Goal: Task Accomplishment & Management: Use online tool/utility

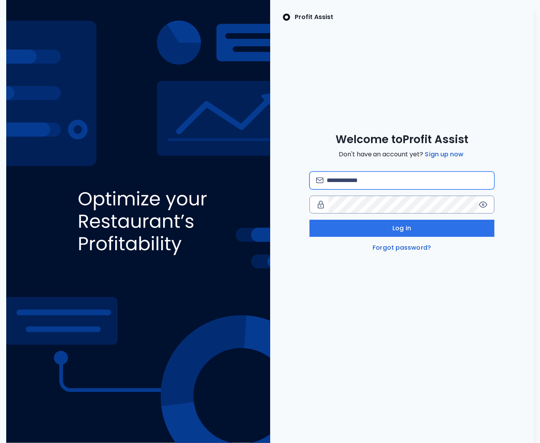
click at [360, 175] on input "email" at bounding box center [407, 180] width 161 height 17
click at [374, 179] on input "**********" at bounding box center [407, 180] width 161 height 17
type input "**********"
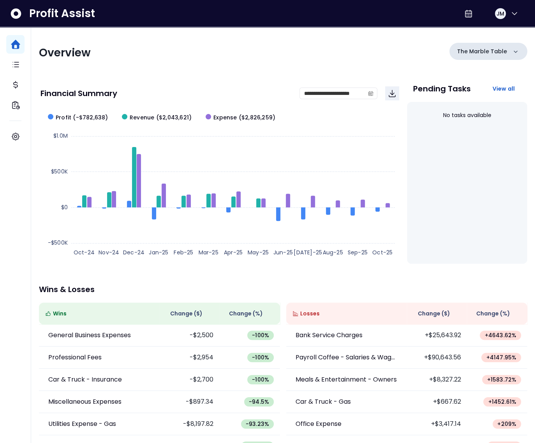
click at [480, 49] on p "The Marble Table" at bounding box center [482, 51] width 50 height 8
click at [478, 52] on p "The Marble Table" at bounding box center [482, 51] width 50 height 8
click at [480, 50] on p "The Marble Table" at bounding box center [482, 51] width 50 height 8
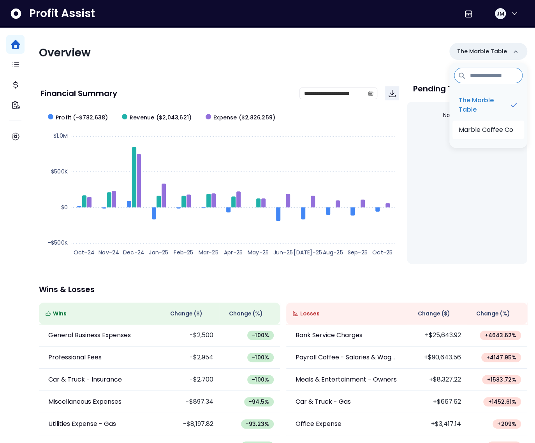
click at [479, 126] on p "Marble Coffee Co" at bounding box center [486, 129] width 55 height 9
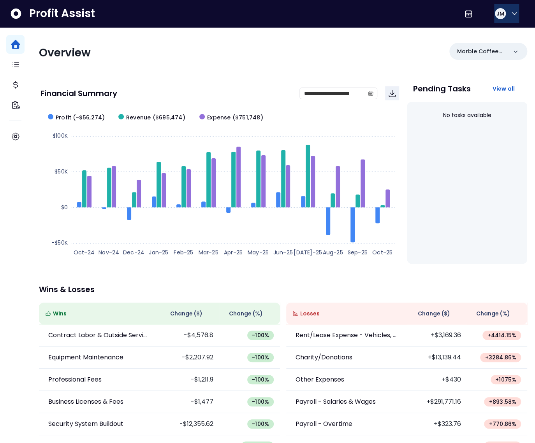
click at [503, 11] on div "JM" at bounding box center [500, 13] width 12 height 12
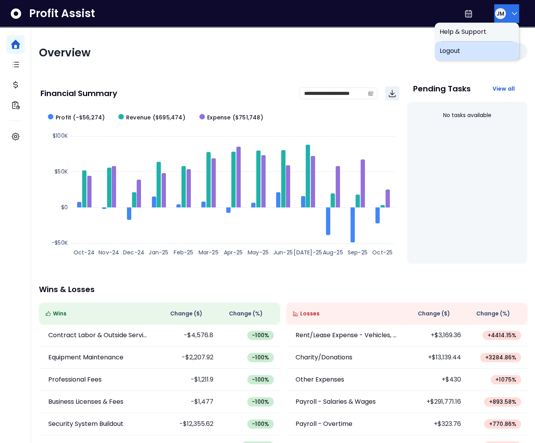
click at [495, 42] on div "Logout" at bounding box center [476, 51] width 84 height 19
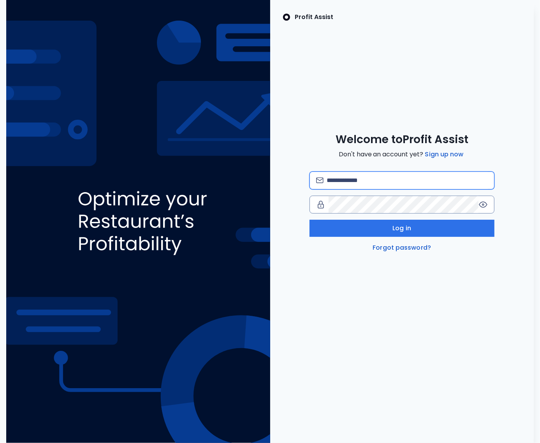
click at [409, 174] on input "email" at bounding box center [407, 180] width 161 height 17
type input "**********"
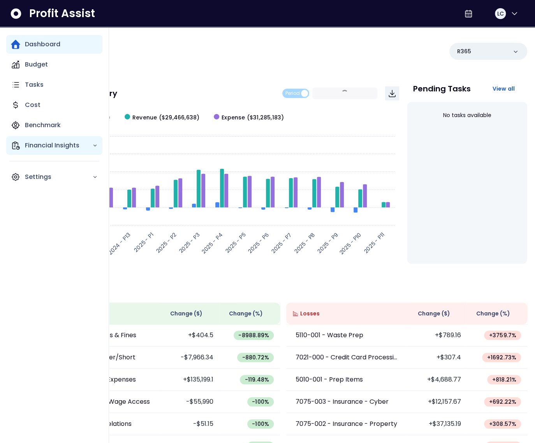
click at [43, 145] on p "Financial Insights" at bounding box center [58, 145] width 67 height 9
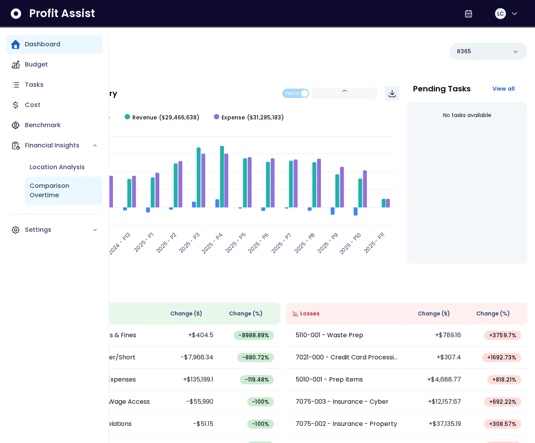
click at [47, 190] on p "Comparison Overtime" at bounding box center [64, 190] width 68 height 19
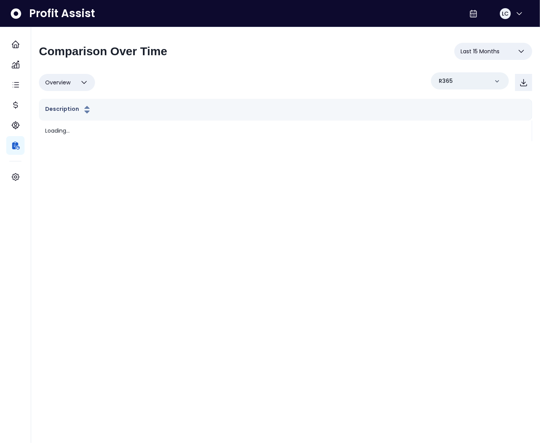
click at [478, 57] on button "Last 15 Months" at bounding box center [493, 51] width 78 height 17
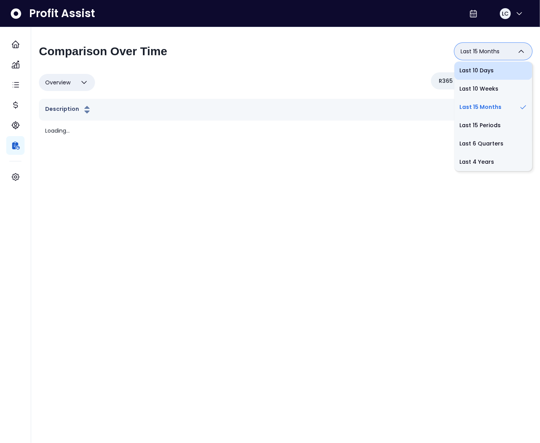
click at [480, 68] on li "Last 10 Days" at bounding box center [493, 71] width 78 height 18
type input "**********"
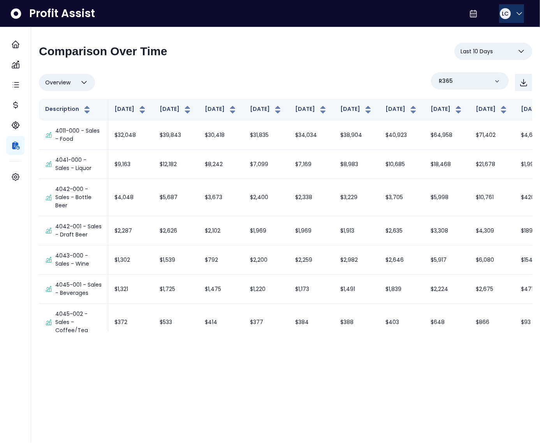
click at [515, 14] on icon "button" at bounding box center [519, 13] width 9 height 9
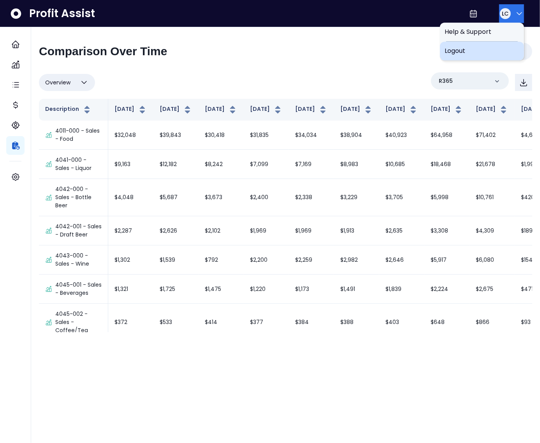
click at [493, 53] on span "Logout" at bounding box center [482, 50] width 75 height 9
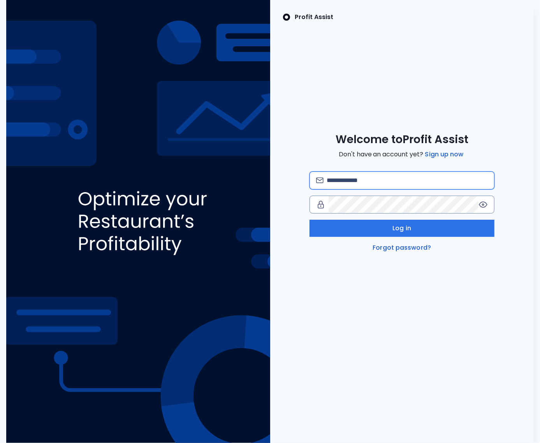
click at [359, 184] on input "email" at bounding box center [407, 180] width 161 height 17
type input "**********"
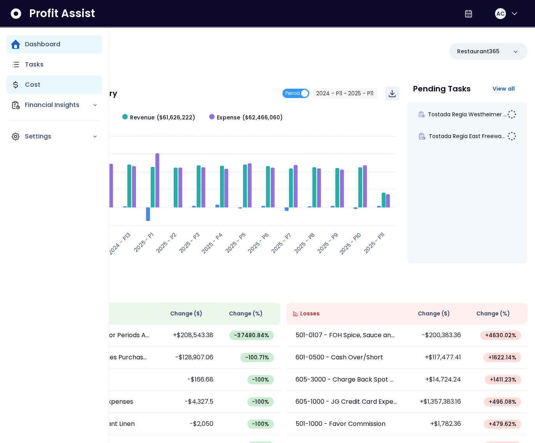
click at [25, 90] on div "Cost" at bounding box center [54, 85] width 96 height 19
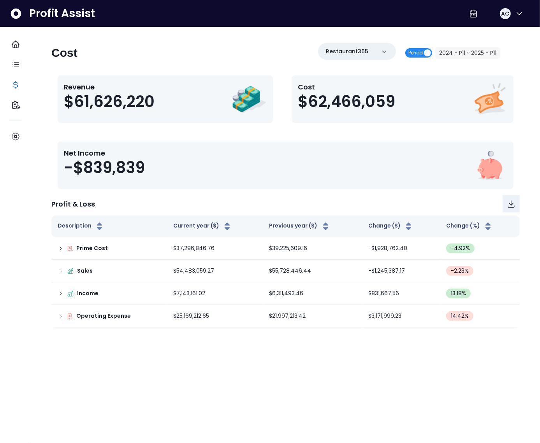
click at [422, 49] on span "Period" at bounding box center [415, 52] width 14 height 9
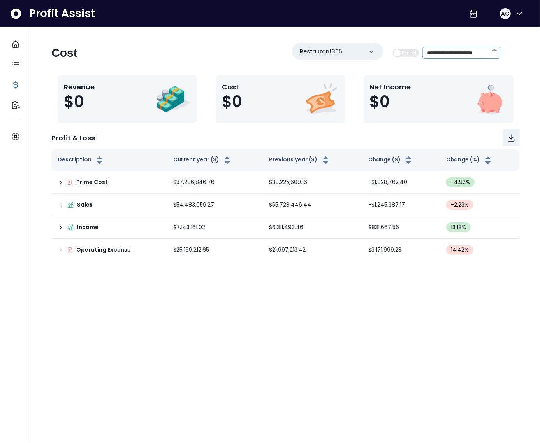
click at [491, 53] on span at bounding box center [494, 52] width 7 height 7
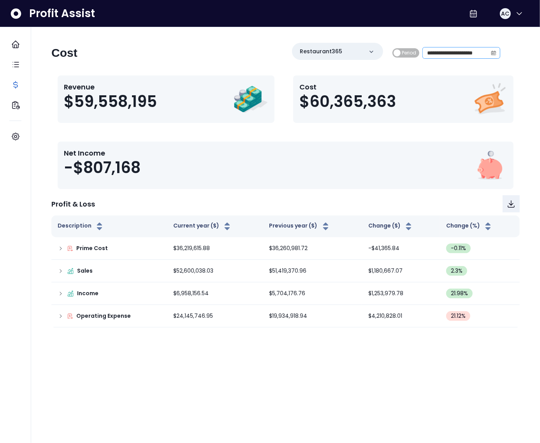
click at [493, 52] on icon "calendar" at bounding box center [493, 53] width 5 height 2
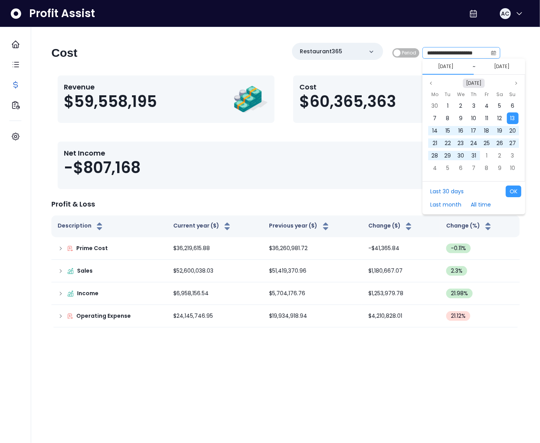
click at [479, 84] on button "Oct 2024" at bounding box center [474, 83] width 22 height 9
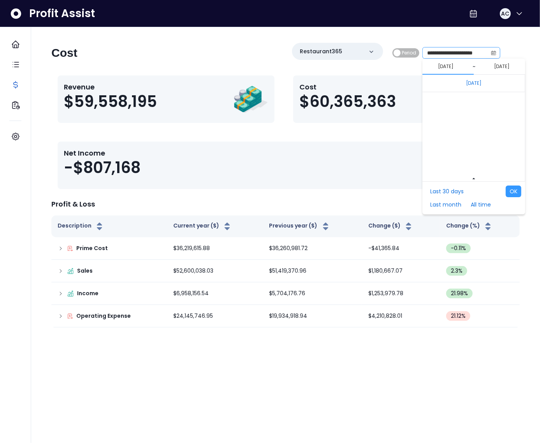
scroll to position [5213, 0]
click at [473, 164] on span "Oct" at bounding box center [471, 168] width 14 height 12
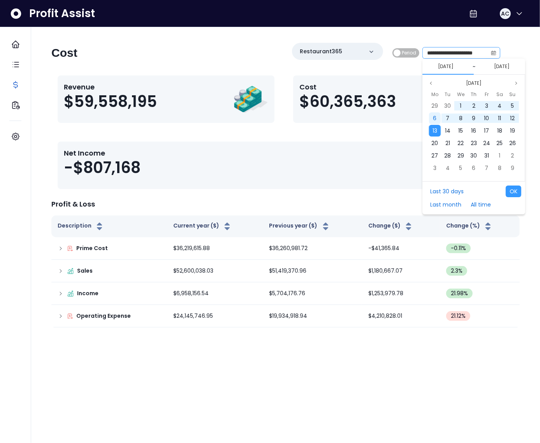
click at [438, 121] on div "6" at bounding box center [435, 119] width 12 height 12
click at [438, 128] on div "13" at bounding box center [435, 131] width 12 height 12
click at [509, 189] on button "OK" at bounding box center [514, 192] width 16 height 12
type input "**********"
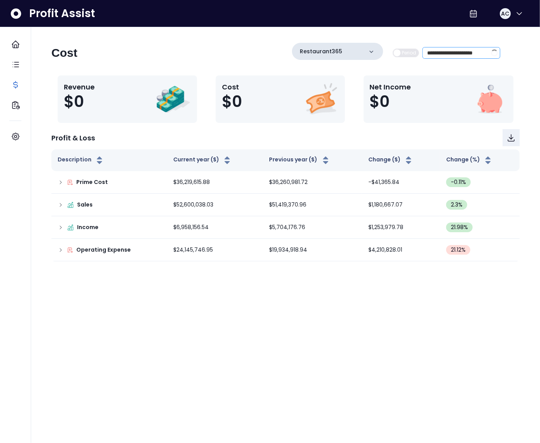
click at [326, 53] on p "Restaurant365" at bounding box center [321, 51] width 42 height 8
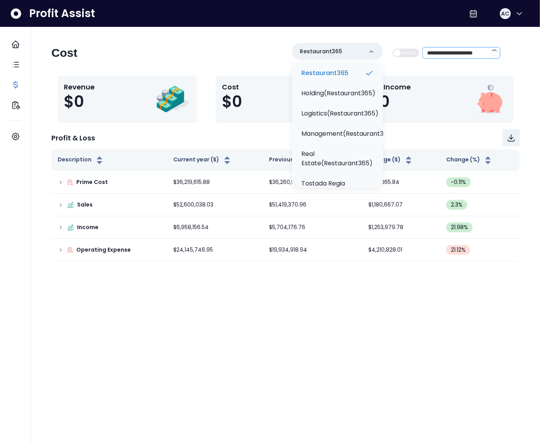
scroll to position [0, 0]
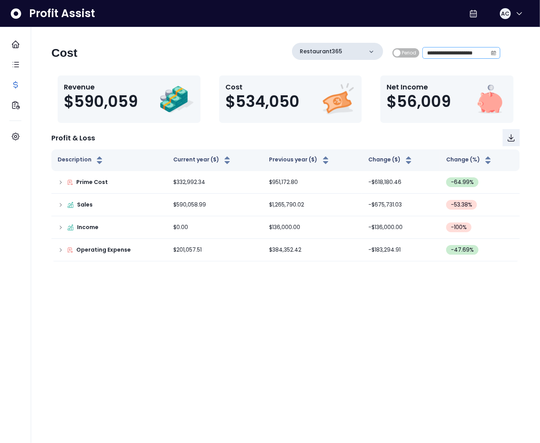
click at [330, 51] on p "Restaurant365" at bounding box center [321, 51] width 42 height 8
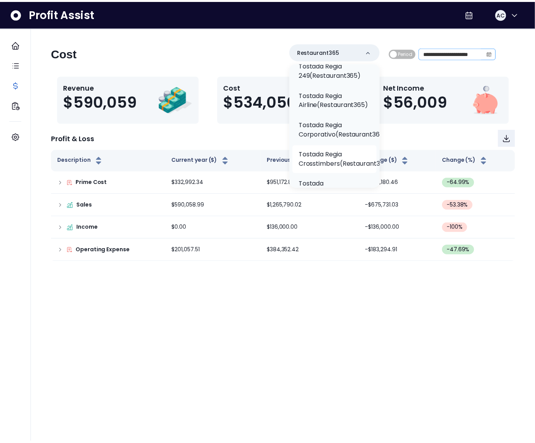
scroll to position [194, 0]
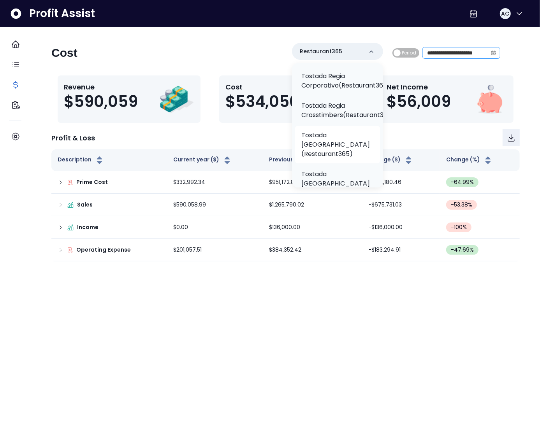
click at [332, 146] on p "Tostada Regia East Freeway(Restaurant365)" at bounding box center [337, 145] width 72 height 28
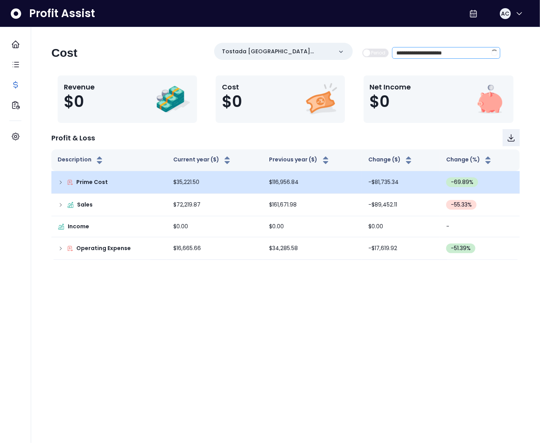
click at [62, 183] on icon at bounding box center [61, 182] width 6 height 6
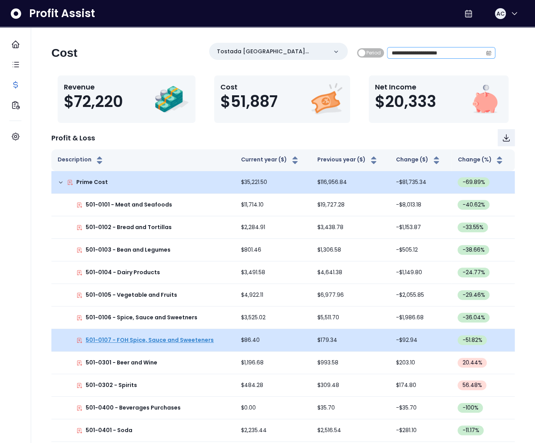
click at [138, 343] on p "501-0107 - FOH Spice, Sauce and Sweeteners" at bounding box center [150, 340] width 128 height 8
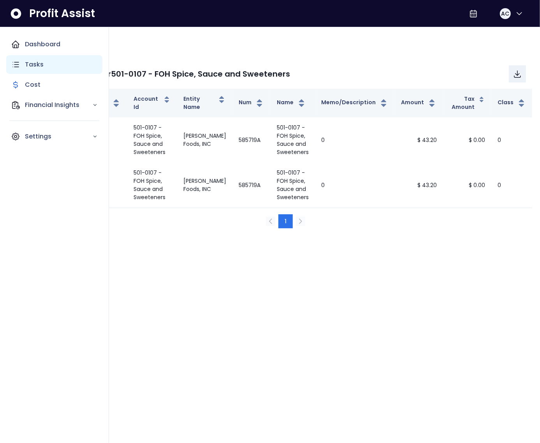
click at [20, 62] on icon "Main navigation" at bounding box center [15, 64] width 9 height 9
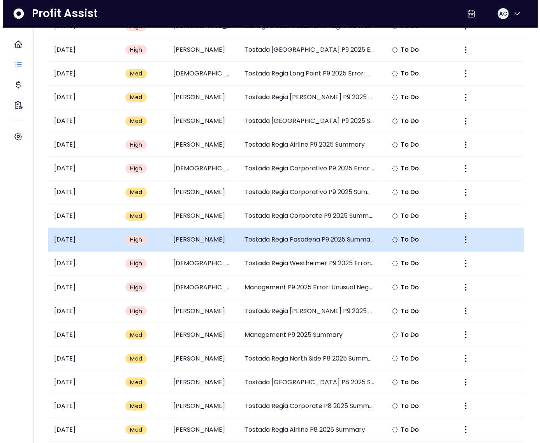
scroll to position [463, 0]
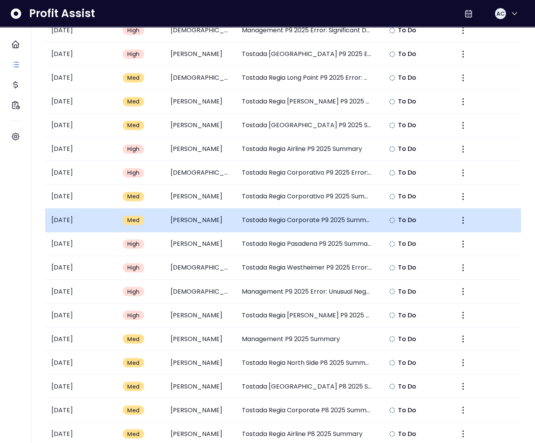
click at [278, 218] on td "Tostada Regia Corporate P9 2025 Summary" at bounding box center [307, 221] width 143 height 24
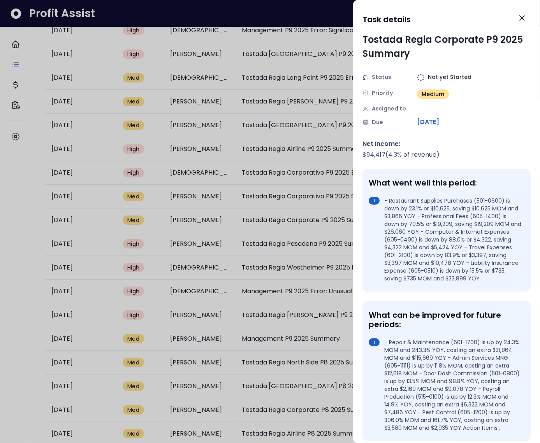
click at [280, 219] on div at bounding box center [270, 221] width 540 height 443
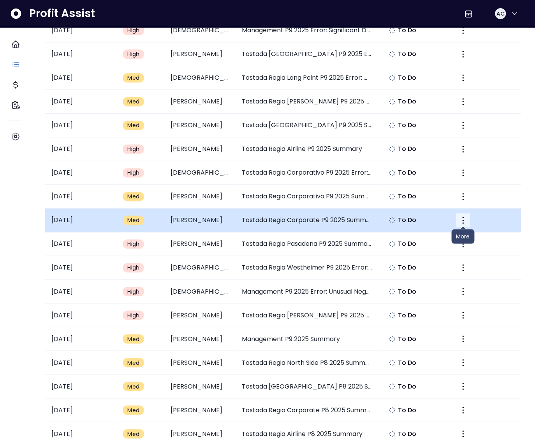
click at [461, 218] on icon "More" at bounding box center [462, 220] width 9 height 9
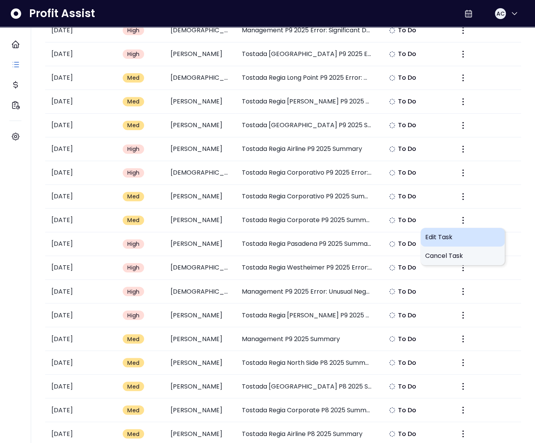
click at [453, 236] on span "Edit Task" at bounding box center [462, 236] width 75 height 9
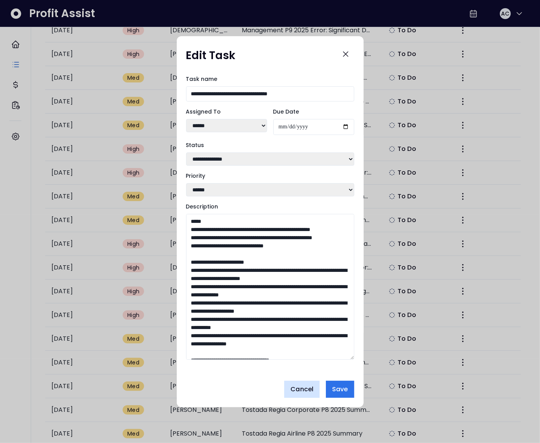
drag, startPoint x: 350, startPoint y: 304, endPoint x: 312, endPoint y: 391, distance: 94.7
click at [341, 411] on div "**********" at bounding box center [270, 221] width 540 height 443
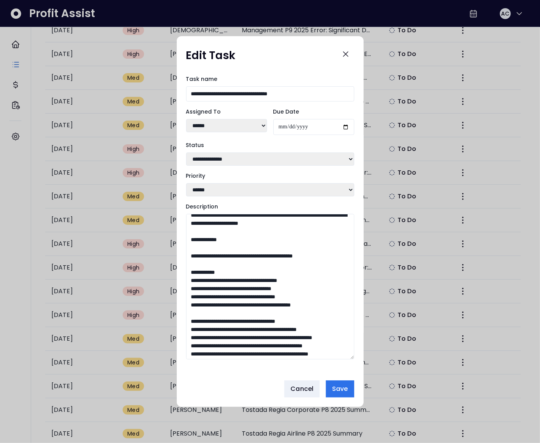
scroll to position [221, 0]
